Goal: Information Seeking & Learning: Learn about a topic

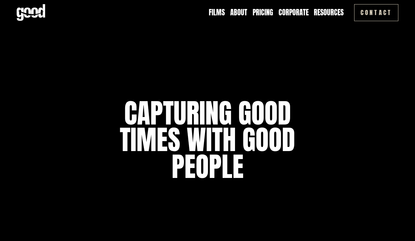
click at [259, 14] on link "Pricing" at bounding box center [262, 13] width 20 height 10
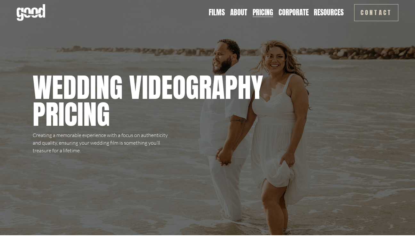
click at [235, 12] on link "About" at bounding box center [238, 13] width 17 height 10
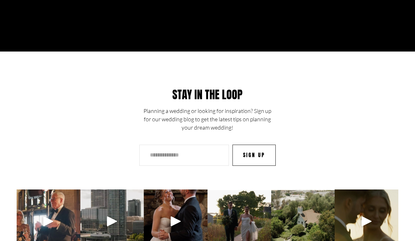
scroll to position [1943, 0]
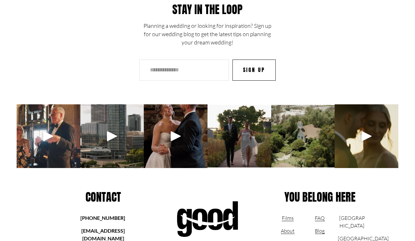
click at [181, 128] on div at bounding box center [175, 135] width 15 height 15
